Goal: Task Accomplishment & Management: Manage account settings

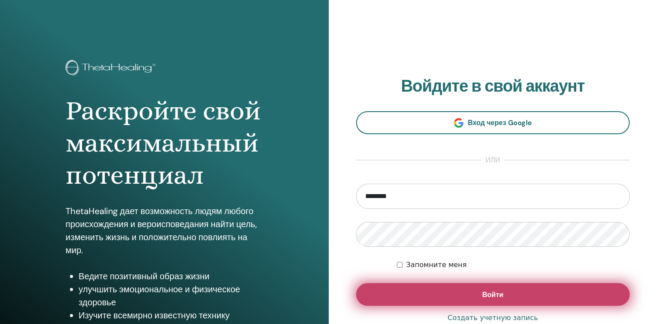
click at [495, 293] on span "Войти" at bounding box center [492, 294] width 21 height 9
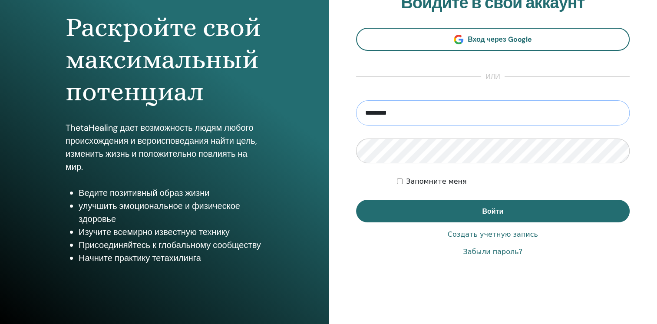
scroll to position [87, 0]
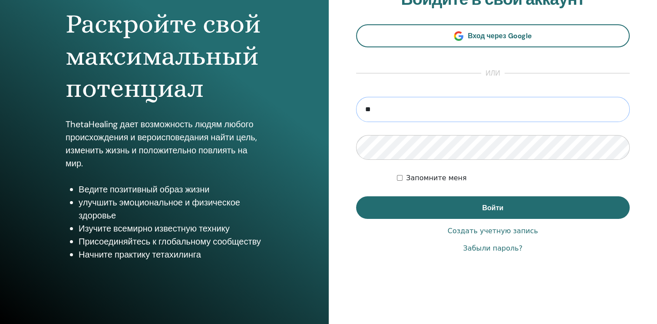
type input "*"
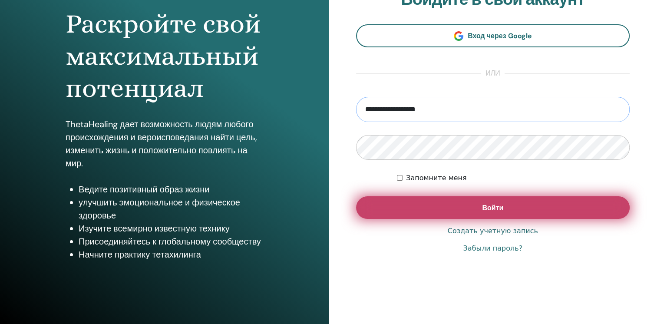
type input "**********"
click at [462, 212] on button "Войти" at bounding box center [493, 207] width 274 height 23
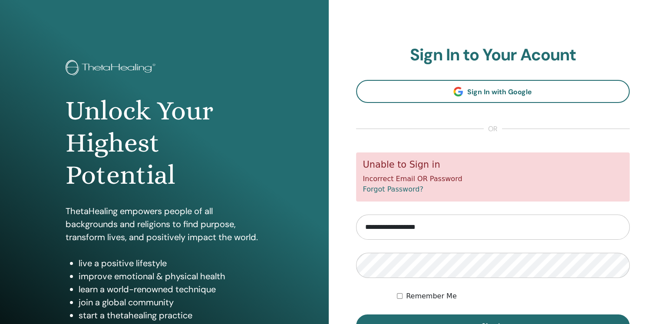
scroll to position [43, 0]
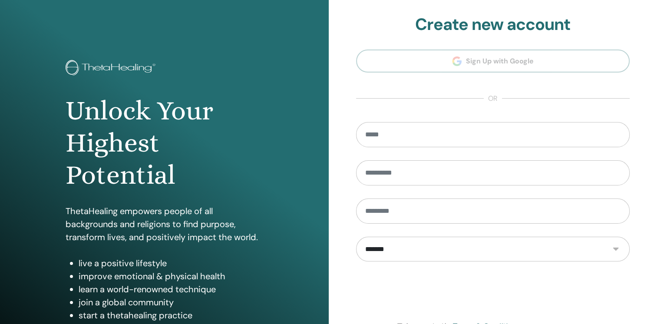
click at [617, 246] on select "**********" at bounding box center [493, 249] width 274 height 25
click at [337, 173] on div "**********" at bounding box center [493, 208] width 329 height 417
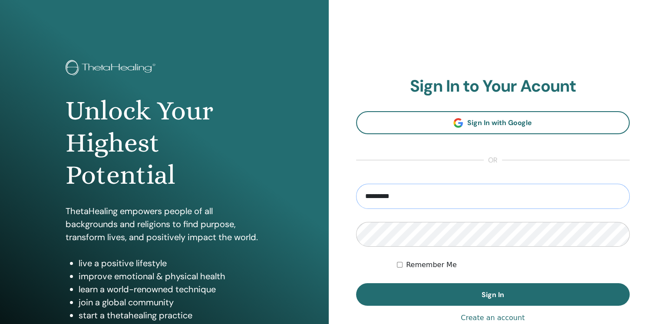
type input "**********"
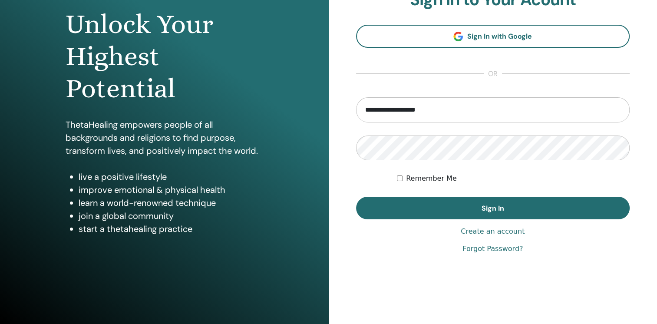
scroll to position [92, 0]
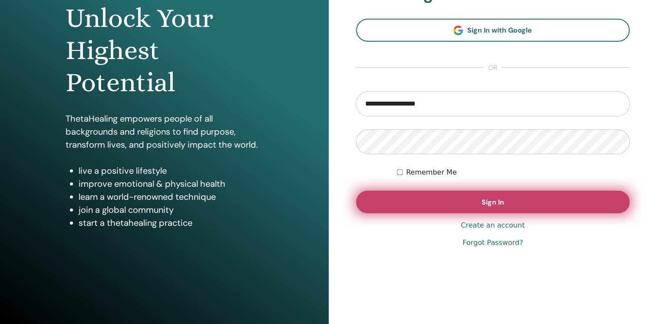
click at [496, 199] on span "Sign In" at bounding box center [493, 202] width 23 height 9
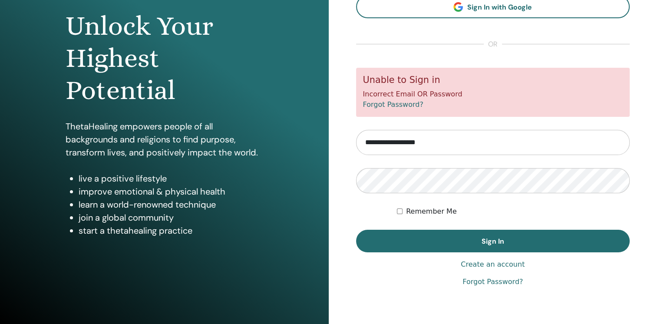
scroll to position [92, 0]
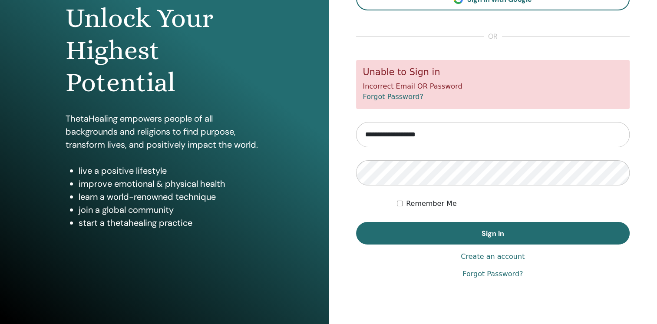
click at [384, 98] on link "Forgot Password?" at bounding box center [393, 96] width 60 height 8
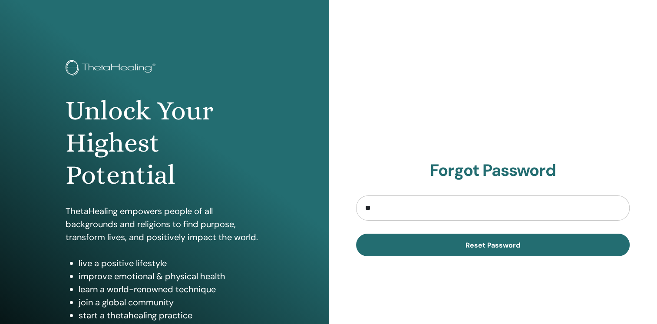
type input "*"
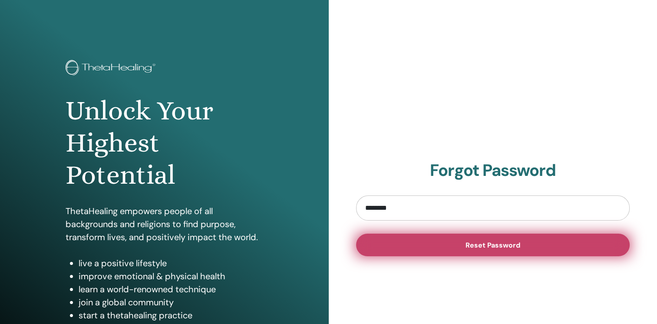
type input "**********"
click at [436, 241] on button "Reset Password" at bounding box center [493, 245] width 274 height 23
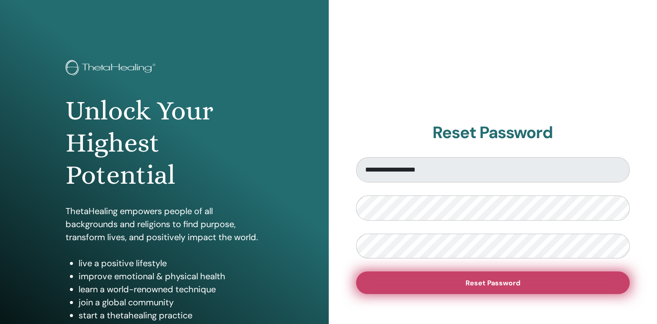
click at [493, 277] on button "Reset Password" at bounding box center [493, 282] width 274 height 23
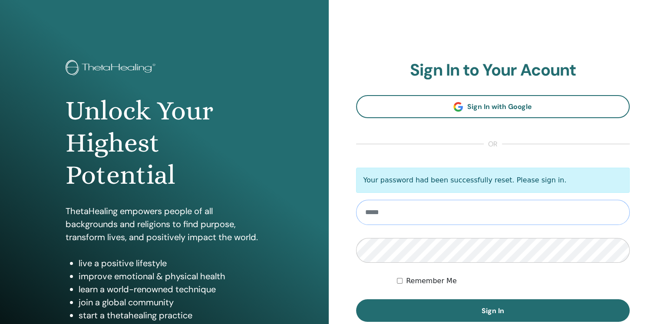
scroll to position [43, 0]
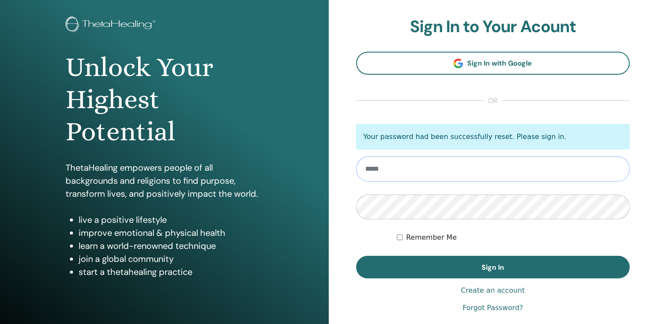
paste input "********"
type input "*"
type input "**********"
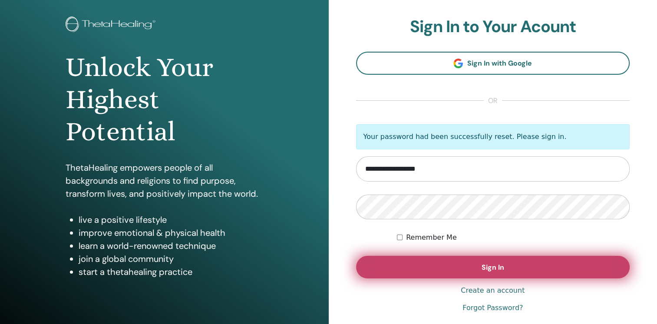
click at [522, 261] on button "Sign In" at bounding box center [493, 267] width 274 height 23
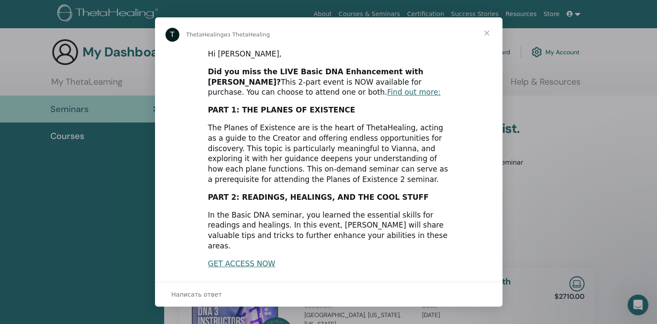
click at [488, 35] on span "Закрыть" at bounding box center [486, 32] width 31 height 31
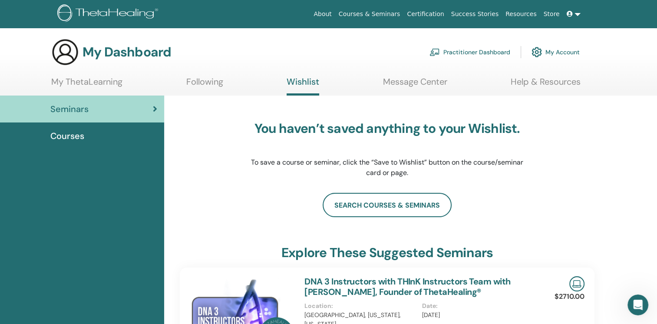
click at [556, 52] on link "My Account" at bounding box center [555, 52] width 48 height 19
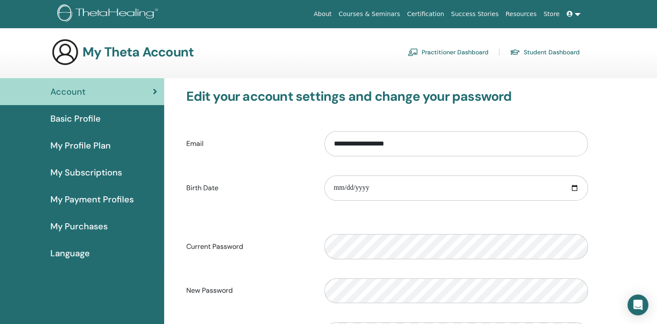
click at [86, 116] on span "Basic Profile" at bounding box center [75, 118] width 50 height 13
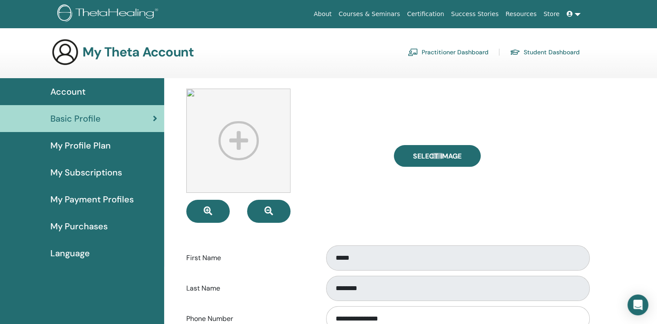
click at [102, 147] on span "My Profile Plan" at bounding box center [80, 145] width 60 height 13
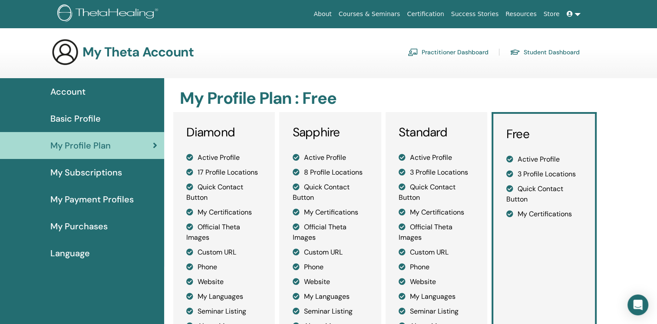
click at [138, 53] on h3 "My Theta Account" at bounding box center [137, 52] width 111 height 16
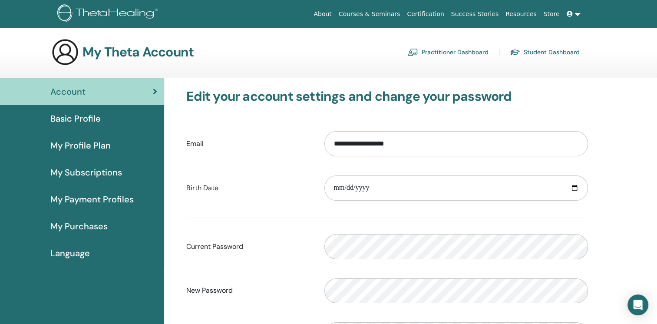
click at [79, 254] on span "Language" at bounding box center [70, 253] width 40 height 13
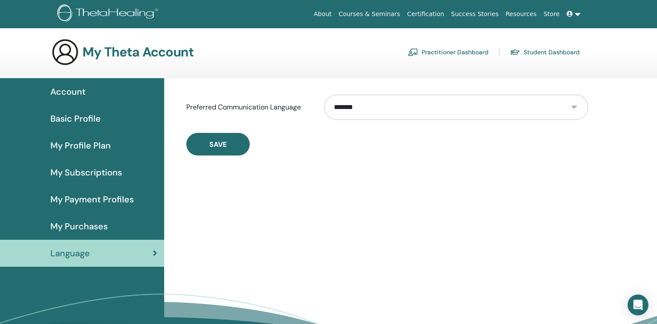
click at [574, 107] on select "**********" at bounding box center [455, 107] width 263 height 25
select select "***"
click at [324, 95] on select "**********" at bounding box center [455, 107] width 263 height 25
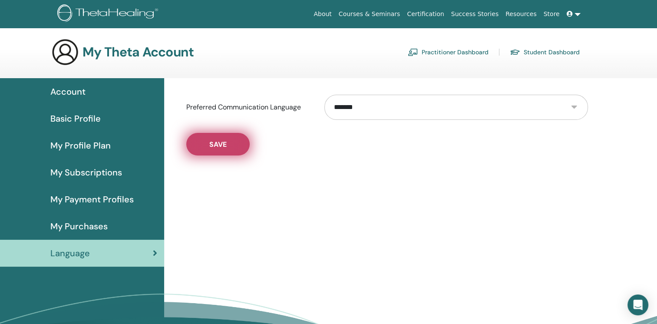
click at [228, 148] on button "Save" at bounding box center [217, 144] width 63 height 23
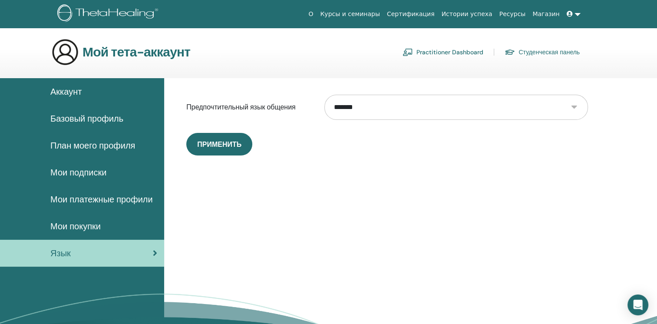
click at [73, 92] on span "Аккаунт" at bounding box center [65, 91] width 31 height 13
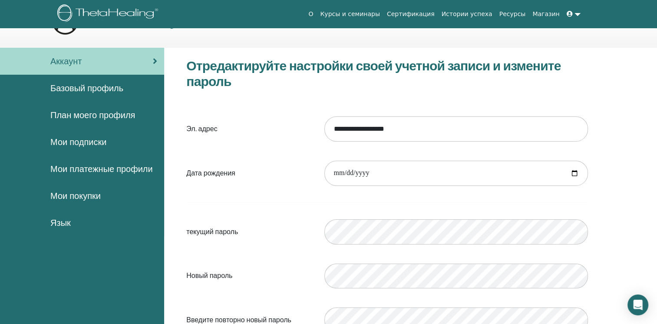
scroll to position [106, 0]
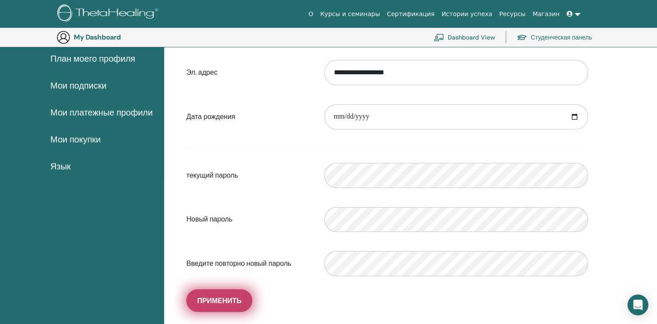
click at [226, 303] on span "Применить" at bounding box center [219, 300] width 44 height 9
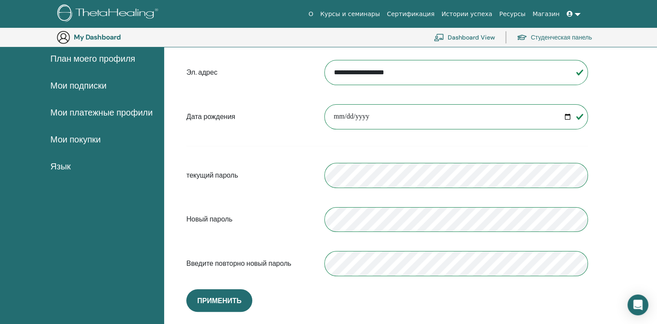
click at [540, 39] on link "Студенческая панель" at bounding box center [554, 37] width 75 height 19
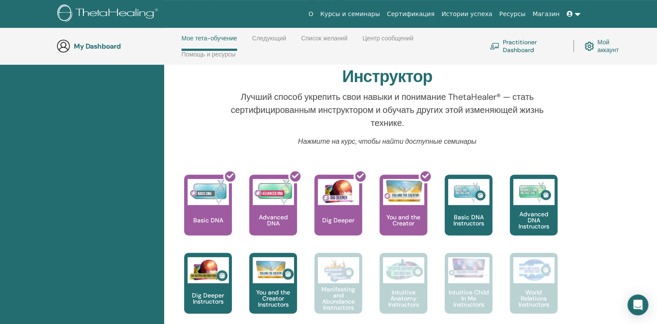
scroll to position [297, 0]
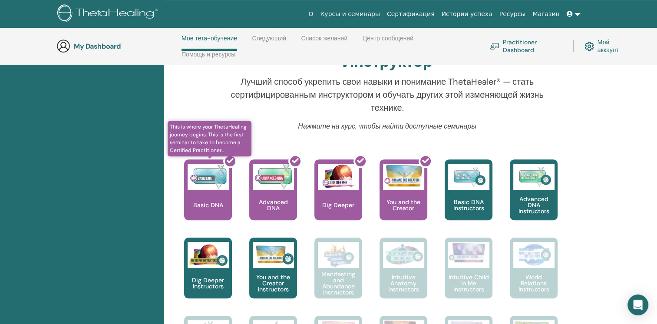
click at [214, 183] on div at bounding box center [213, 193] width 48 height 78
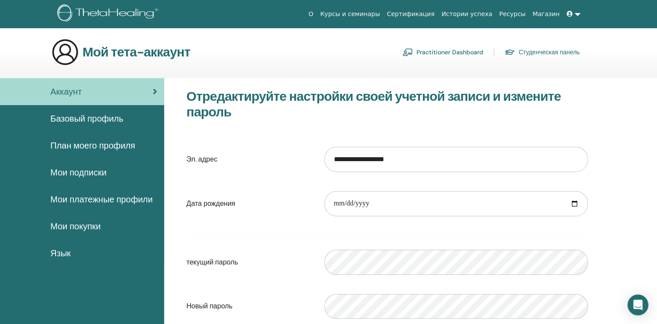
click at [86, 230] on span "Мои покупки" at bounding box center [75, 226] width 50 height 13
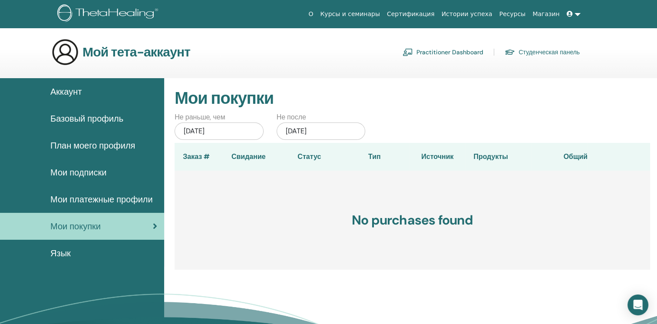
click at [233, 129] on div "[DATE]" at bounding box center [219, 130] width 89 height 17
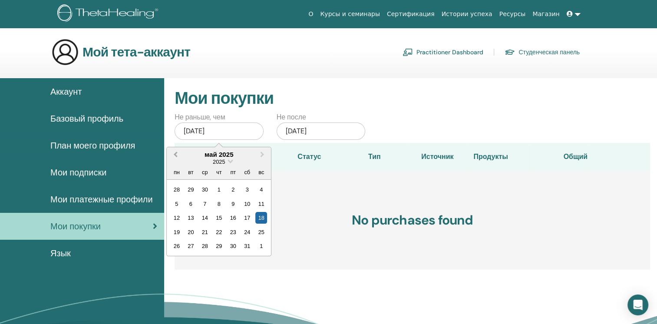
click at [175, 154] on span "Previous Month" at bounding box center [175, 154] width 0 height 9
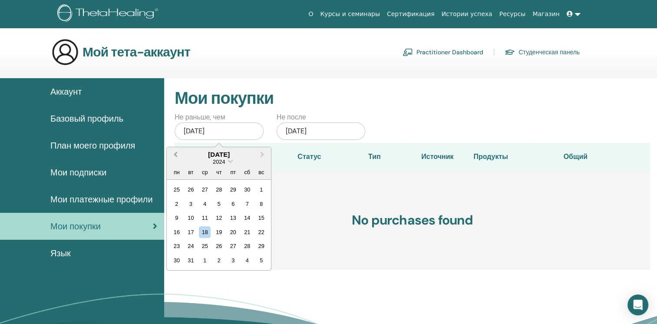
click at [175, 154] on span "Previous Month" at bounding box center [175, 154] width 0 height 9
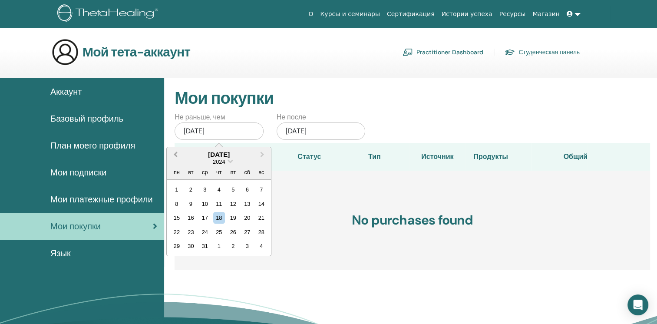
click at [175, 154] on span "Previous Month" at bounding box center [175, 154] width 0 height 9
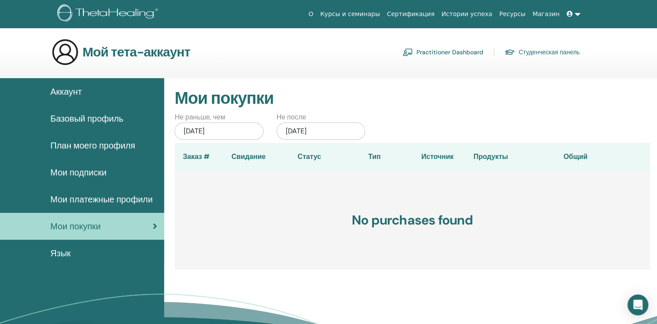
click at [228, 128] on div "[DATE]" at bounding box center [219, 130] width 89 height 17
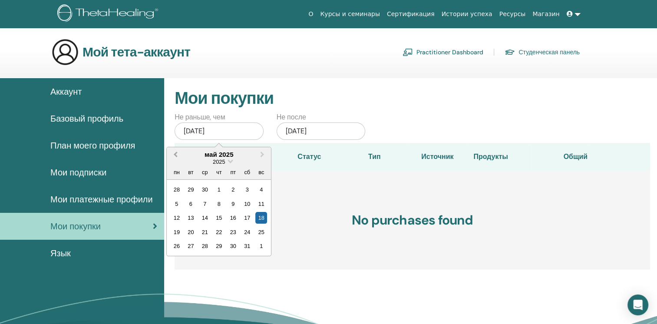
click at [174, 157] on button "Previous Month" at bounding box center [175, 155] width 14 height 14
click at [175, 157] on button "Previous Month" at bounding box center [175, 155] width 14 height 14
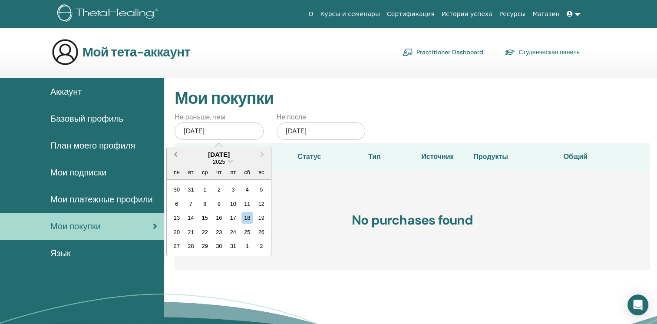
click at [175, 157] on button "Previous Month" at bounding box center [175, 155] width 14 height 14
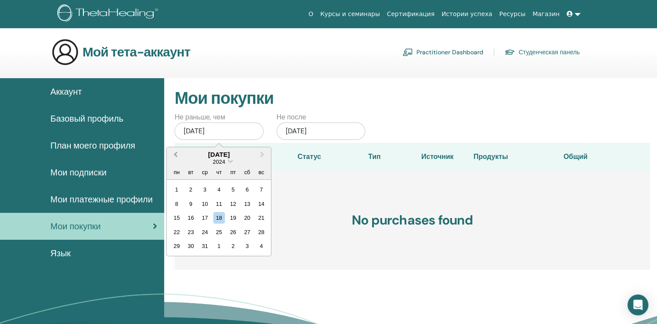
click at [175, 157] on button "Previous Month" at bounding box center [175, 155] width 14 height 14
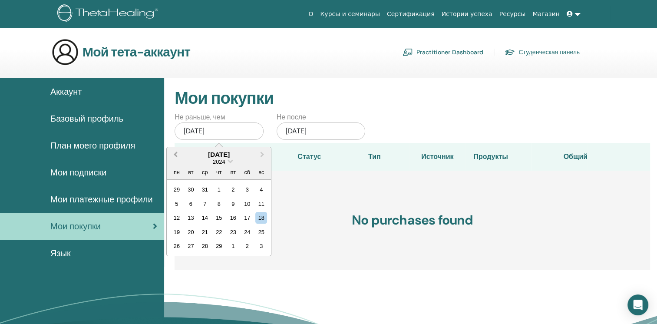
click at [175, 157] on button "Previous Month" at bounding box center [175, 155] width 14 height 14
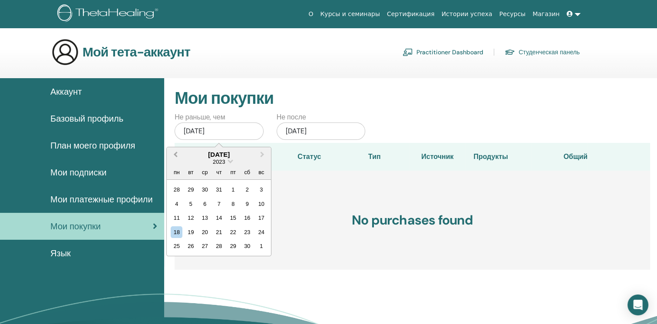
click at [175, 157] on button "Previous Month" at bounding box center [175, 155] width 14 height 14
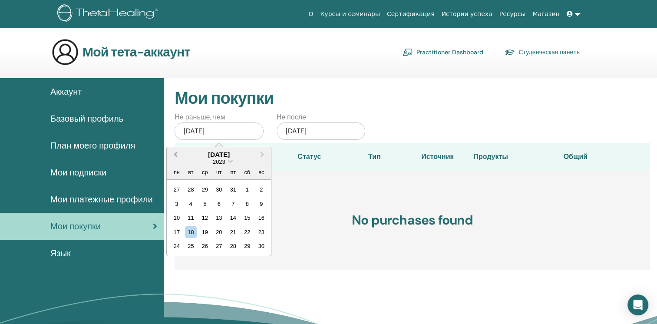
click at [175, 157] on button "Previous Month" at bounding box center [175, 155] width 14 height 14
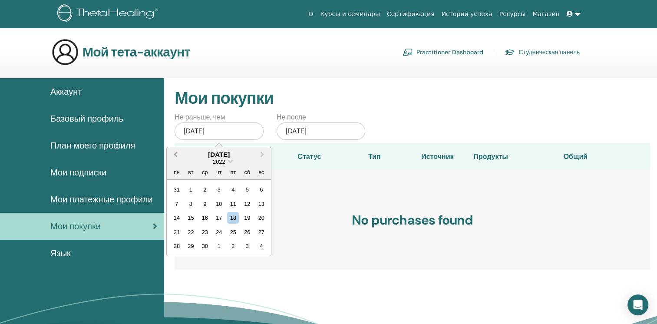
click at [175, 157] on button "Previous Month" at bounding box center [175, 155] width 14 height 14
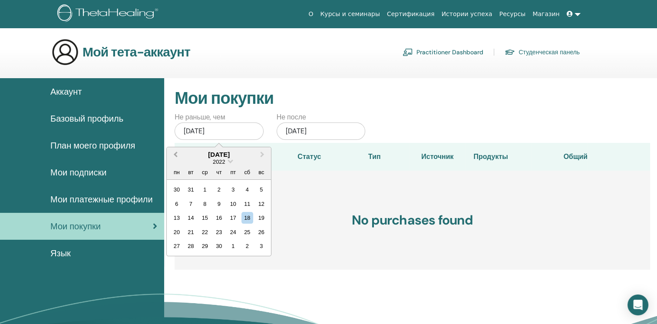
click at [175, 157] on button "Previous Month" at bounding box center [175, 155] width 14 height 14
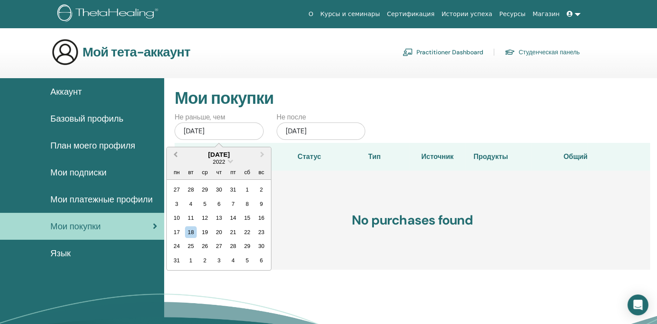
click at [175, 157] on button "Previous Month" at bounding box center [175, 155] width 14 height 14
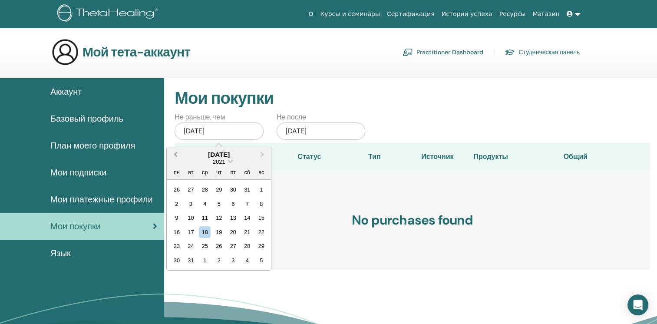
click at [175, 157] on button "Previous Month" at bounding box center [175, 155] width 14 height 14
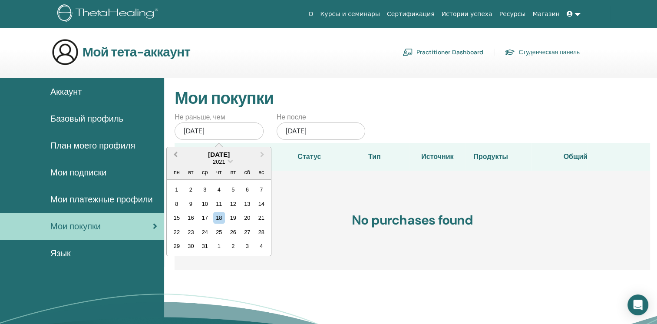
click at [175, 157] on button "Previous Month" at bounding box center [175, 155] width 14 height 14
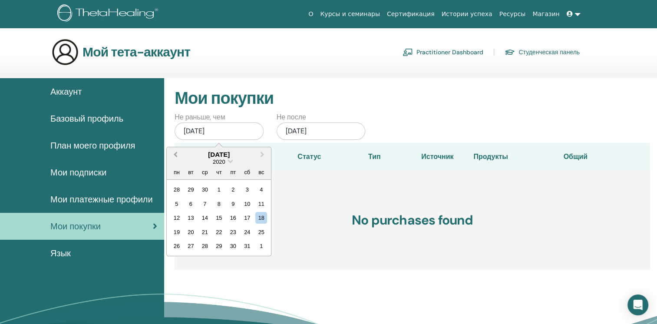
click at [175, 157] on button "Previous Month" at bounding box center [175, 155] width 14 height 14
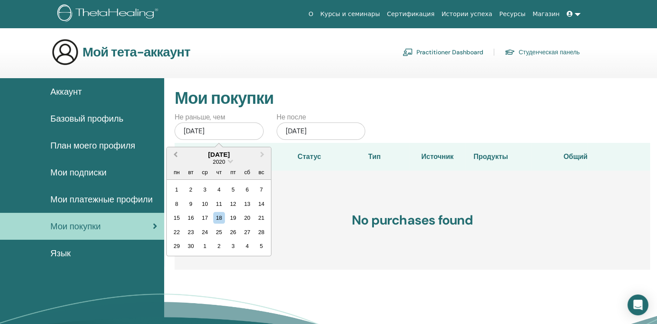
click at [175, 157] on button "Previous Month" at bounding box center [175, 155] width 14 height 14
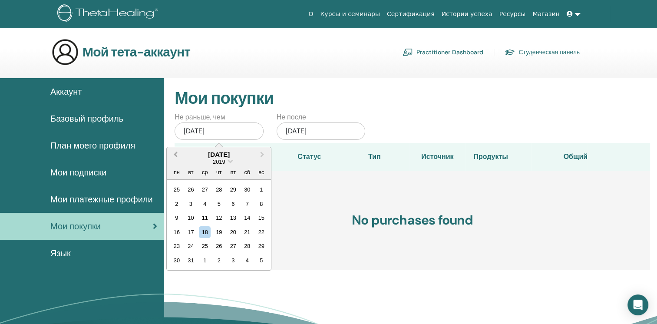
click at [175, 157] on button "Previous Month" at bounding box center [175, 155] width 14 height 14
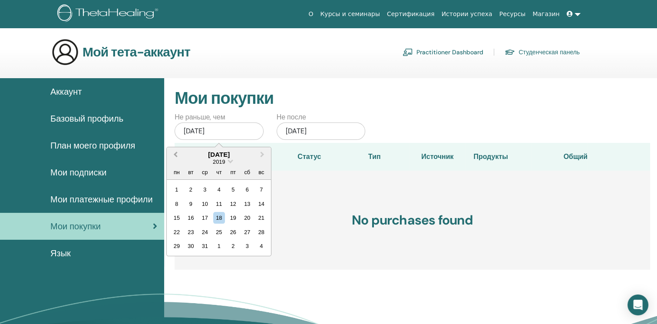
click at [175, 157] on button "Previous Month" at bounding box center [175, 155] width 14 height 14
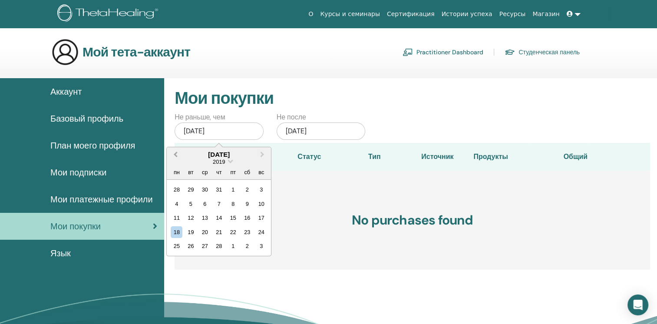
click at [175, 157] on button "Previous Month" at bounding box center [175, 155] width 14 height 14
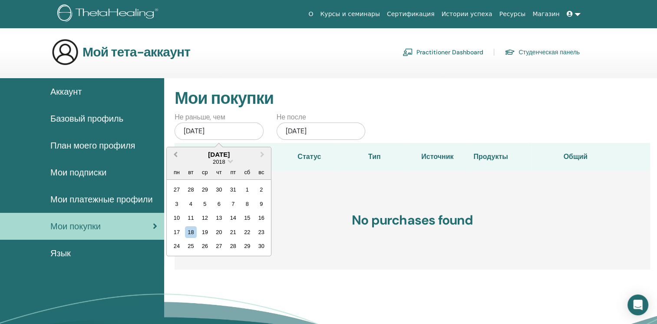
click at [175, 157] on button "Previous Month" at bounding box center [175, 155] width 14 height 14
click at [282, 168] on th "Статус" at bounding box center [309, 157] width 61 height 28
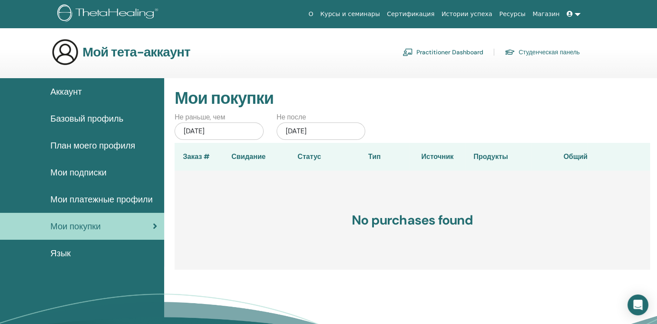
click at [233, 123] on div "[DATE]" at bounding box center [219, 130] width 89 height 17
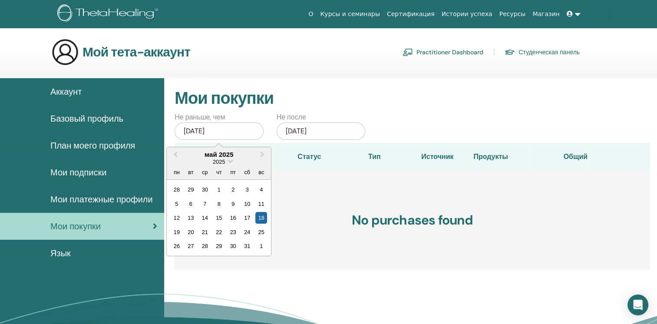
click at [499, 98] on h2 "Мои покупки" at bounding box center [412, 99] width 475 height 20
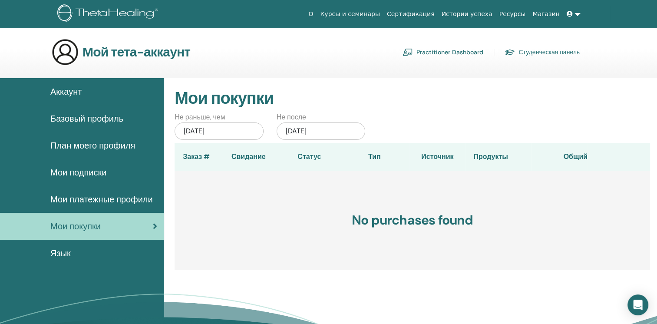
click at [524, 51] on link "Студенческая панель" at bounding box center [542, 52] width 75 height 14
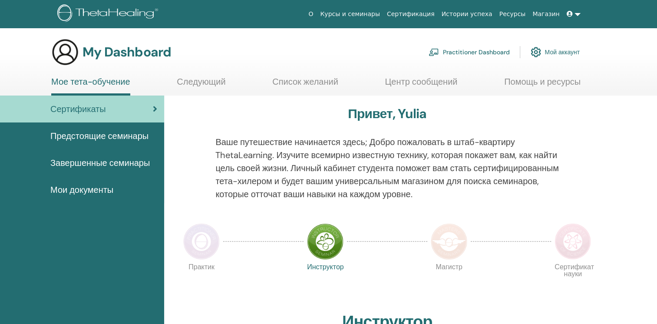
click at [91, 161] on span "Завершенные семинары" at bounding box center [99, 162] width 99 height 13
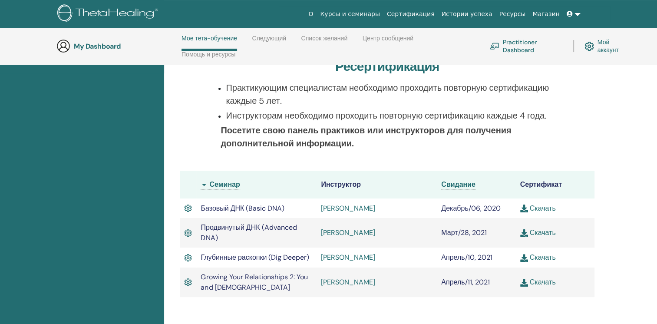
scroll to position [210, 0]
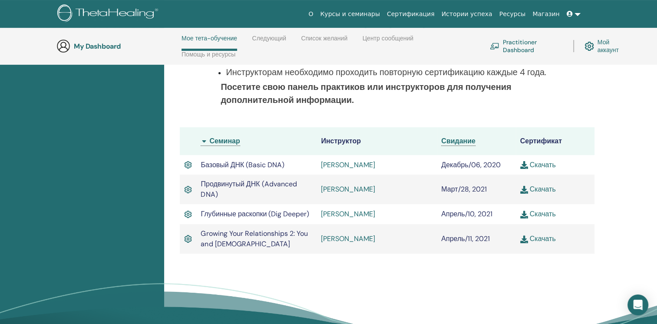
click at [547, 215] on link "Скачать" at bounding box center [538, 213] width 36 height 9
click at [521, 165] on img at bounding box center [524, 165] width 8 height 8
click at [523, 190] on img at bounding box center [524, 190] width 8 height 8
click at [523, 241] on img at bounding box center [524, 239] width 8 height 8
